Goal: Task Accomplishment & Management: Manage account settings

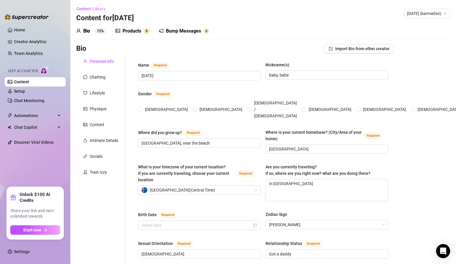
radio input "true"
type input "[DATE]"
click at [22, 42] on link "Creator Analytics" at bounding box center [37, 41] width 47 height 9
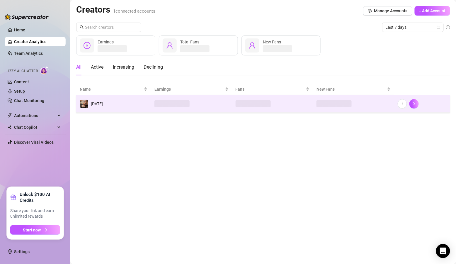
click at [438, 102] on div at bounding box center [422, 103] width 49 height 9
click at [418, 104] on button "button" at bounding box center [414, 103] width 9 height 9
